Goal: Find specific page/section: Find specific page/section

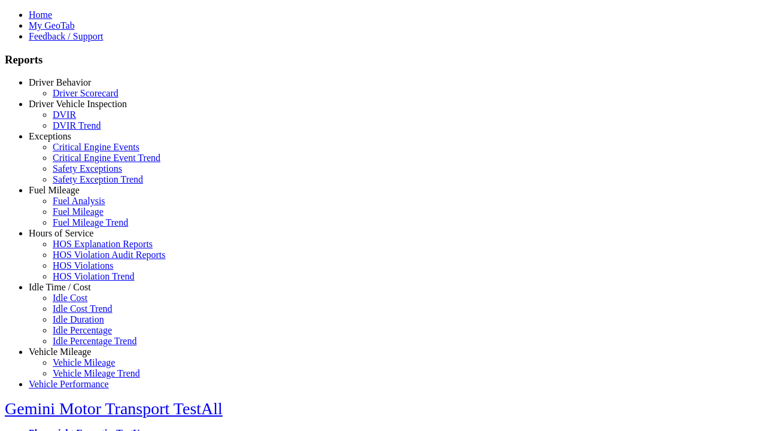
click at [69, 292] on link "Idle Time / Cost" at bounding box center [60, 287] width 62 height 10
click at [78, 303] on link "Idle Cost" at bounding box center [70, 298] width 35 height 10
select select "**"
type input "**********"
